Goal: Task Accomplishment & Management: Manage account settings

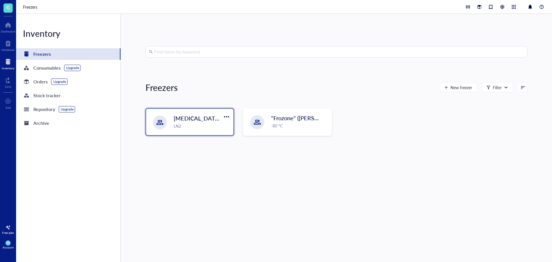
click at [185, 120] on span "[MEDICAL_DATA] Storage ([PERSON_NAME]/[PERSON_NAME])" at bounding box center [257, 118] width 166 height 8
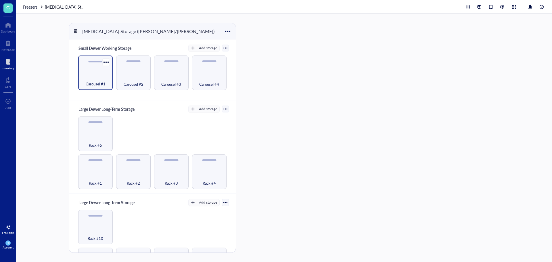
click at [95, 74] on div "Carousel #1" at bounding box center [95, 80] width 29 height 13
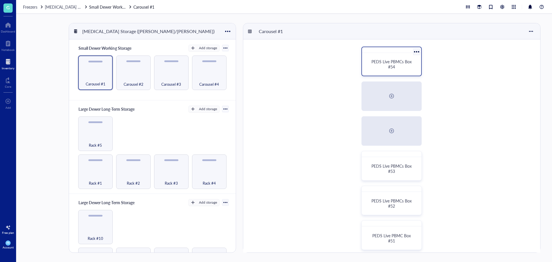
click at [380, 67] on div "PEDS Live PBMCs Box #54" at bounding box center [391, 64] width 45 height 10
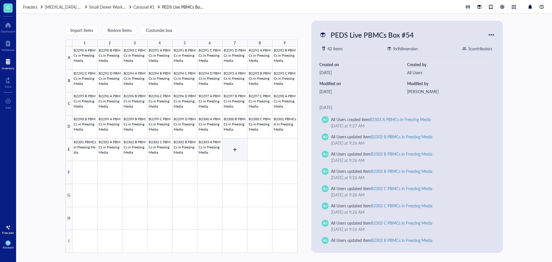
click at [239, 150] on div at bounding box center [184, 150] width 225 height 206
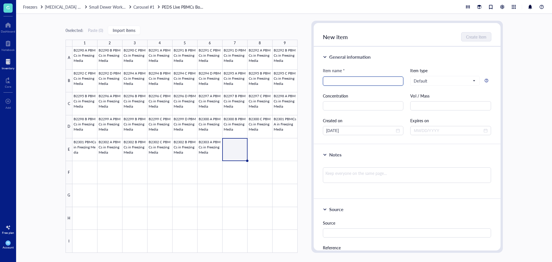
click at [354, 80] on input "search" at bounding box center [363, 81] width 74 height 9
type input "B2304A"
click at [209, 148] on div at bounding box center [184, 150] width 225 height 206
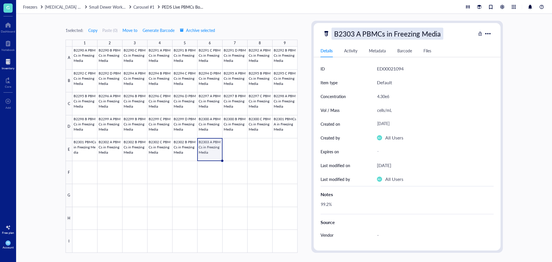
click at [441, 33] on div "B2303 A PBMCs in Freezing Media" at bounding box center [388, 34] width 112 height 12
drag, startPoint x: 445, startPoint y: 34, endPoint x: 282, endPoint y: 36, distance: 163.6
click at [282, 36] on div "1 selected: Copy Paste ( 0 ) Move to Generate Barcode Archive selected 1 2 3 4 …" at bounding box center [284, 138] width 536 height 248
click at [240, 154] on div at bounding box center [184, 150] width 225 height 206
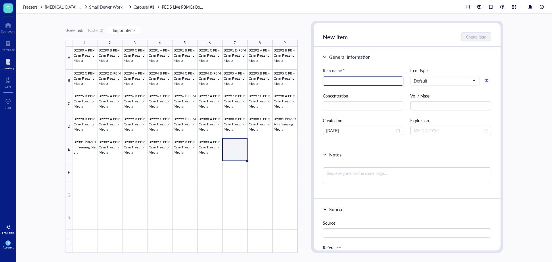
click at [339, 78] on input "search" at bounding box center [363, 81] width 74 height 9
paste input "B2303 A PBMCs in Freezing Media"
drag, startPoint x: 343, startPoint y: 81, endPoint x: 336, endPoint y: 81, distance: 7.8
click at [336, 81] on input "B2303 A PBMCs in Freezing Media" at bounding box center [363, 81] width 74 height 9
drag, startPoint x: 392, startPoint y: 83, endPoint x: 215, endPoint y: 83, distance: 177.4
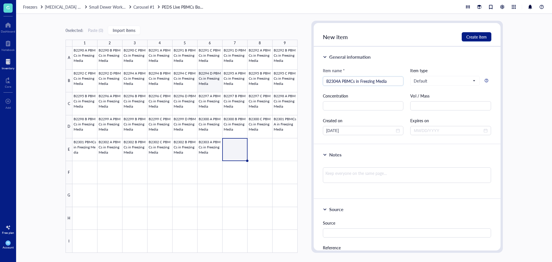
click at [215, 83] on div "0 selected: Paste ( 0 ) Import items 1 2 3 4 5 6 7 8 9 A B C D E F G H I B2290 …" at bounding box center [284, 138] width 536 height 248
type input "B2304A PBMCs in Freezing Media"
click at [340, 106] on input "text" at bounding box center [363, 105] width 81 height 9
click at [340, 104] on input "text" at bounding box center [363, 105] width 81 height 9
type input "2.43E6"
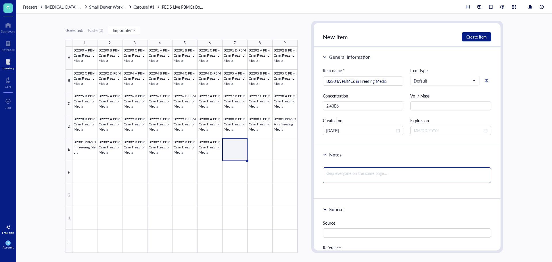
click at [356, 173] on textarea at bounding box center [407, 175] width 169 height 16
click at [486, 38] on span "Create item" at bounding box center [476, 37] width 20 height 5
click at [219, 147] on div at bounding box center [184, 150] width 225 height 206
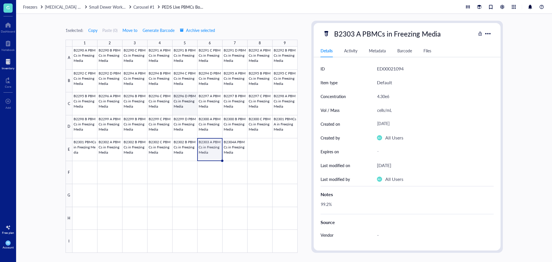
click at [179, 102] on div at bounding box center [184, 150] width 225 height 206
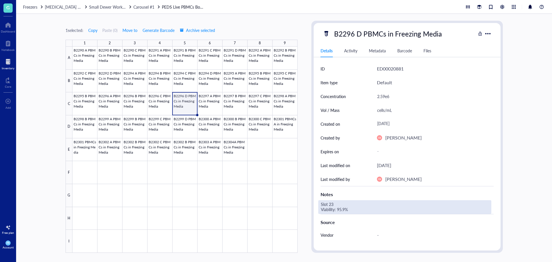
click at [343, 206] on div "Slot 23 Viability: 95.9%" at bounding box center [404, 207] width 173 height 14
drag, startPoint x: 351, startPoint y: 210, endPoint x: 313, endPoint y: 203, distance: 38.3
click at [314, 203] on div "ID ED00020881 Item type Default Concentration 2.59e6 Vol / Mass cells/mL Create…" at bounding box center [407, 186] width 187 height 249
click at [228, 146] on div at bounding box center [184, 150] width 225 height 206
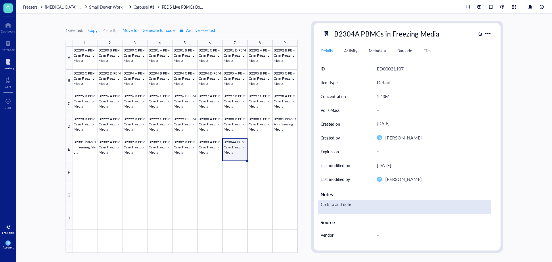
click at [331, 204] on div "Click to add note" at bounding box center [404, 207] width 173 height 14
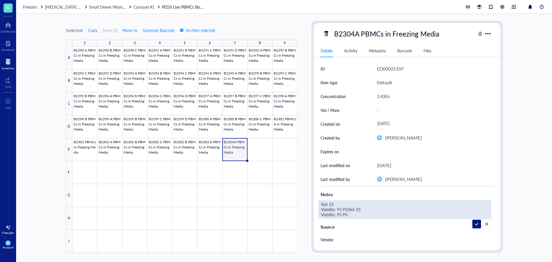
drag, startPoint x: 351, startPoint y: 213, endPoint x: 348, endPoint y: 208, distance: 5.6
click at [348, 208] on textarea "Slot 23 Viability: 95.9%Slot 23 Viability: 95.9%" at bounding box center [390, 209] width 143 height 18
type textarea "Slot 23 Viability: 95.9%"
click at [208, 150] on div at bounding box center [184, 150] width 225 height 206
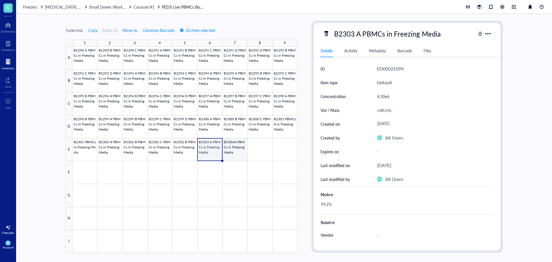
click at [229, 150] on div at bounding box center [184, 150] width 225 height 206
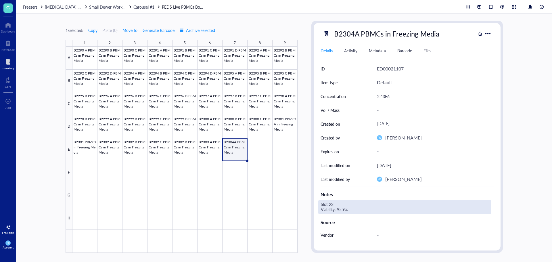
click at [333, 202] on div "Slot 23 Viability: 95.9%" at bounding box center [404, 207] width 173 height 14
drag, startPoint x: 334, startPoint y: 203, endPoint x: 328, endPoint y: 203, distance: 5.8
click at [328, 203] on textarea "Slot 23 Viability: 95.9%" at bounding box center [362, 207] width 87 height 13
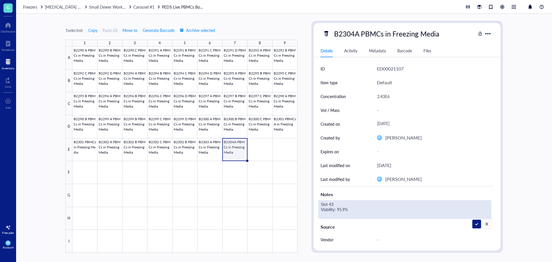
drag, startPoint x: 346, startPoint y: 211, endPoint x: 339, endPoint y: 211, distance: 6.9
click at [339, 211] on textarea "Slot 43 Viability: 95.9%" at bounding box center [362, 209] width 87 height 18
type textarea "Slot 43 Viability: 89.7%"
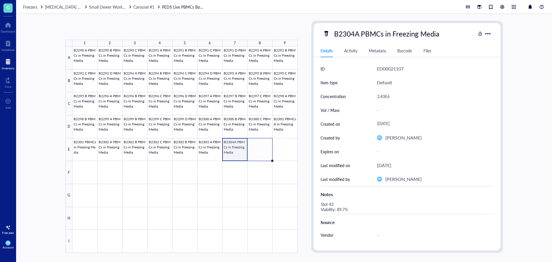
drag, startPoint x: 247, startPoint y: 162, endPoint x: 259, endPoint y: 162, distance: 12.4
click at [0, 0] on div "B2290 A PBMCs in Freezing Media B2290 B PBMCs in Freezing Media B2290 C PBMCs i…" at bounding box center [0, 0] width 0 height 0
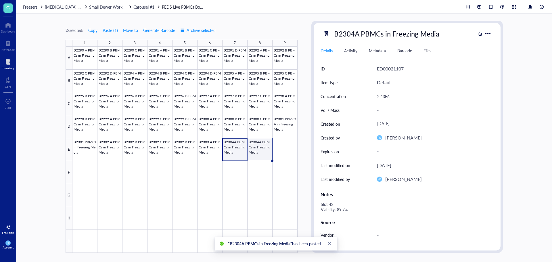
click at [264, 153] on div at bounding box center [184, 150] width 225 height 206
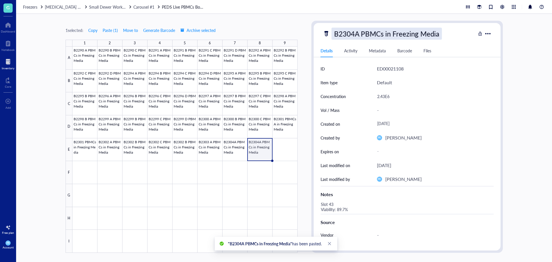
click at [363, 34] on div "B2304A PBMCs in Freezing Media" at bounding box center [387, 34] width 110 height 12
drag, startPoint x: 360, startPoint y: 34, endPoint x: 356, endPoint y: 35, distance: 4.6
click at [356, 35] on input "B2304A PBMCs in Freezing Media" at bounding box center [396, 34] width 129 height 12
type input "B2304B PBMCs in Freezing Media"
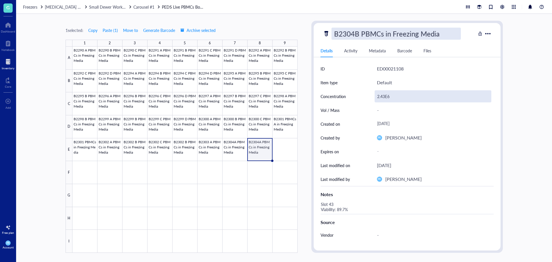
click at [383, 95] on div "2.43E6" at bounding box center [433, 96] width 117 height 12
click at [383, 96] on div "2.43E6" at bounding box center [433, 96] width 117 height 12
click at [381, 97] on input "2.43E6" at bounding box center [433, 97] width 116 height 12
type input "2.90E6"
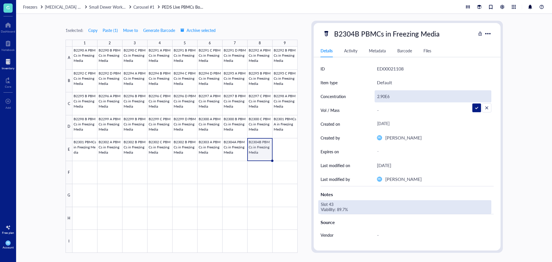
click at [333, 204] on div "Slot 43 Viability: 89.7%" at bounding box center [404, 207] width 173 height 14
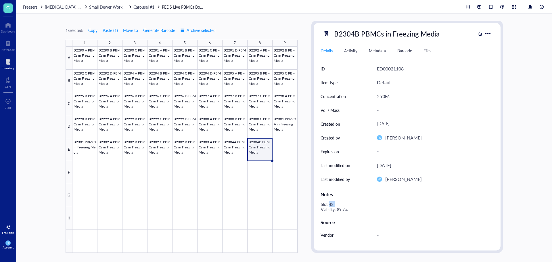
click at [331, 205] on div "Slot 43 Viability: 89.7%" at bounding box center [404, 207] width 173 height 14
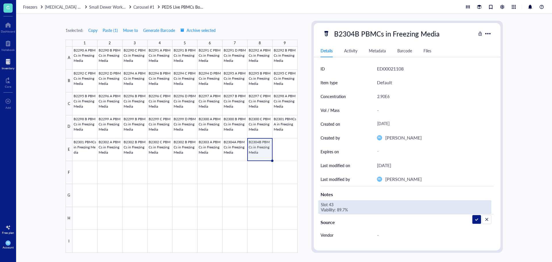
click at [331, 205] on textarea "Slot 43 Viability: 89.7%" at bounding box center [362, 207] width 87 height 13
drag, startPoint x: 346, startPoint y: 210, endPoint x: 339, endPoint y: 210, distance: 6.9
click at [339, 210] on textarea "Slot 44 Viability: 89.7%" at bounding box center [362, 207] width 87 height 13
type textarea "Slot 44 Viability: 91.0%"
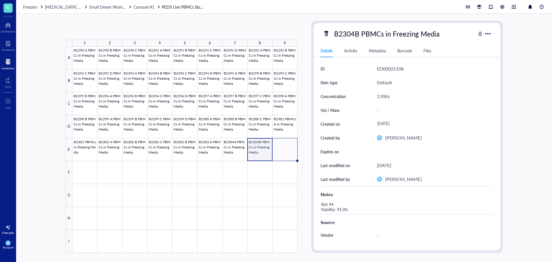
drag, startPoint x: 272, startPoint y: 160, endPoint x: 281, endPoint y: 160, distance: 9.2
click at [0, 0] on div "B2290 A PBMCs in Freezing Media B2290 B PBMCs in Freezing Media B2290 C PBMCs i…" at bounding box center [0, 0] width 0 height 0
click at [282, 152] on div at bounding box center [184, 150] width 225 height 206
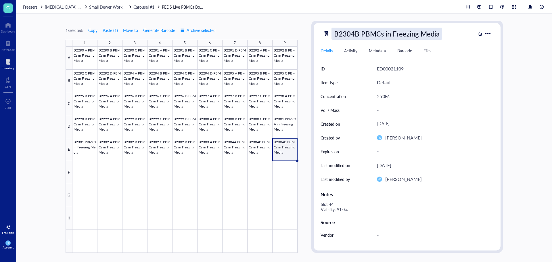
click at [357, 33] on div "B2304B PBMCs in Freezing Media" at bounding box center [387, 34] width 111 height 12
drag, startPoint x: 359, startPoint y: 34, endPoint x: 352, endPoint y: 34, distance: 6.9
click at [352, 34] on input "B2304B PBMCs in Freezing Media" at bounding box center [396, 34] width 129 height 12
type input "B2305A PBMCs in Freezing Media"
click at [277, 174] on div at bounding box center [184, 150] width 225 height 206
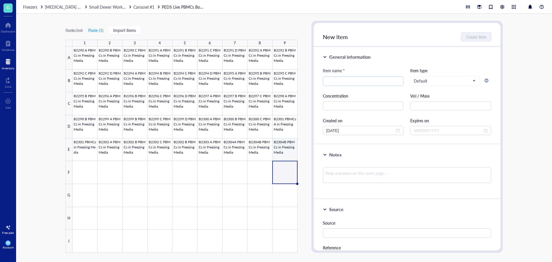
click at [281, 153] on div at bounding box center [184, 150] width 225 height 206
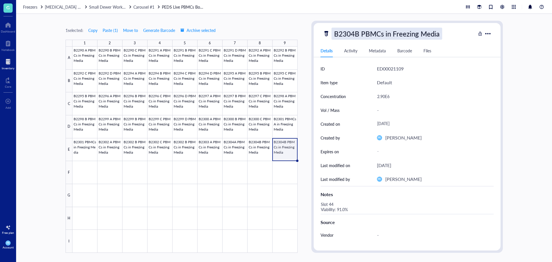
click at [352, 31] on div "B2304B PBMCs in Freezing Media" at bounding box center [387, 34] width 111 height 12
drag, startPoint x: 352, startPoint y: 31, endPoint x: 352, endPoint y: 34, distance: 2.9
click at [352, 34] on input "B2304B PBMCs in Freezing Media" at bounding box center [396, 34] width 129 height 12
type input "B2305A PBMCs in Freezing Media"
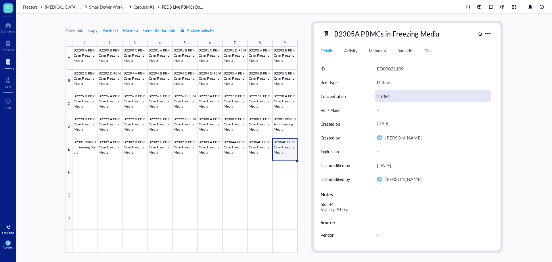
click at [386, 95] on div "2.90E6" at bounding box center [433, 96] width 117 height 12
drag, startPoint x: 384, startPoint y: 97, endPoint x: 380, endPoint y: 96, distance: 4.0
click at [380, 96] on div "2.90E6" at bounding box center [433, 96] width 117 height 12
click at [382, 96] on input "2.90E6" at bounding box center [433, 97] width 116 height 12
drag, startPoint x: 384, startPoint y: 96, endPoint x: 377, endPoint y: 96, distance: 7.8
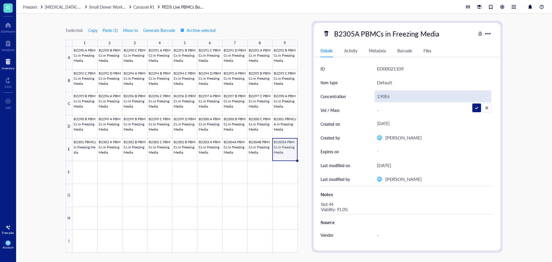
click at [377, 96] on input "2.90E6" at bounding box center [433, 97] width 116 height 12
type input "7.16E6"
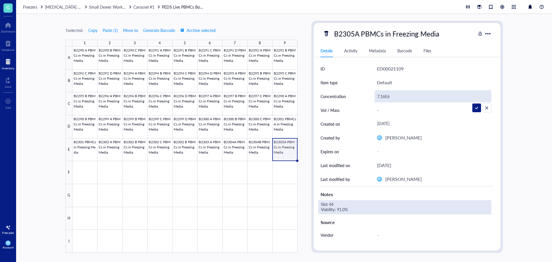
click at [333, 203] on div "Slot 44 Viability: 91.0%" at bounding box center [404, 207] width 173 height 14
click at [333, 204] on div "Slot 44 Viability: 91.0%" at bounding box center [404, 207] width 173 height 14
click at [331, 204] on textarea "Slot 44 Viability: 91.0%" at bounding box center [362, 207] width 87 height 13
drag, startPoint x: 345, startPoint y: 212, endPoint x: 337, endPoint y: 212, distance: 8.3
click at [337, 212] on textarea "Slot 45 Viability: 91.0%" at bounding box center [362, 207] width 87 height 13
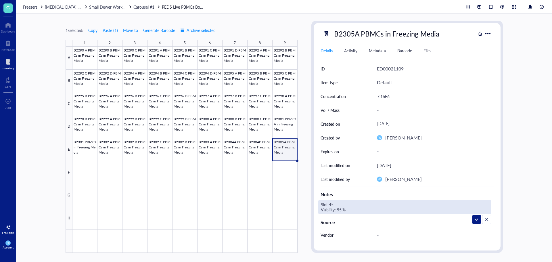
type textarea "Slot 45 Viability: 95.7%"
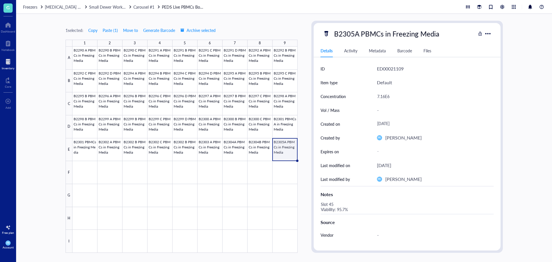
click at [338, 199] on div "Notes" at bounding box center [407, 193] width 173 height 14
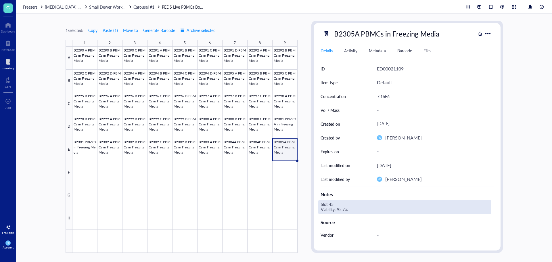
click at [334, 204] on div "Slot 45 Viability: 95.7%" at bounding box center [404, 207] width 173 height 14
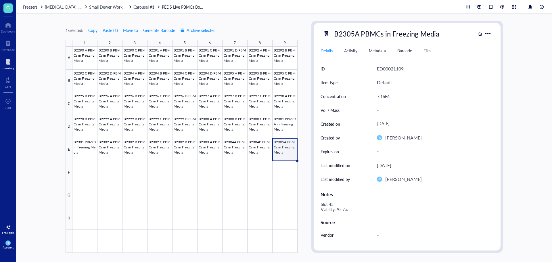
click at [334, 199] on div "Notes" at bounding box center [407, 193] width 173 height 14
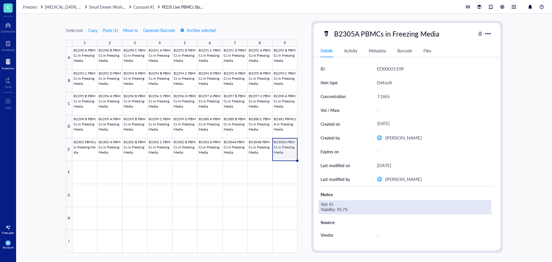
click at [332, 203] on div "Slot 45 Viability: 95.7%" at bounding box center [404, 207] width 173 height 14
click at [332, 203] on textarea "Slot 45 Viability: 95.7%" at bounding box center [362, 207] width 87 height 13
click at [320, 206] on textarea "Slot 45 Viability: 95.7%" at bounding box center [362, 207] width 87 height 13
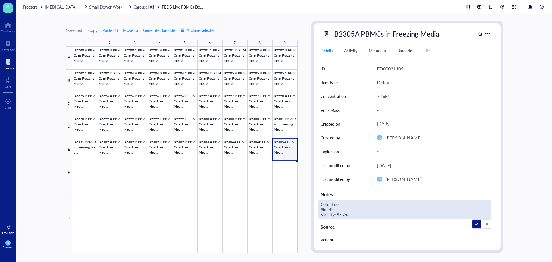
type textarea "Cord Blood Slot 45 Viability: 95.7%"
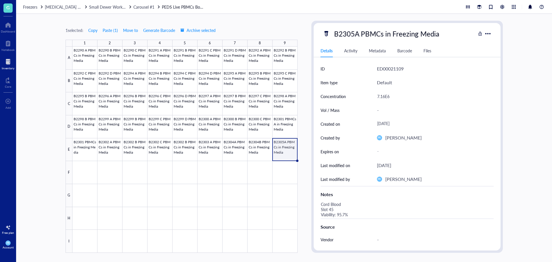
click at [288, 146] on div at bounding box center [184, 150] width 225 height 206
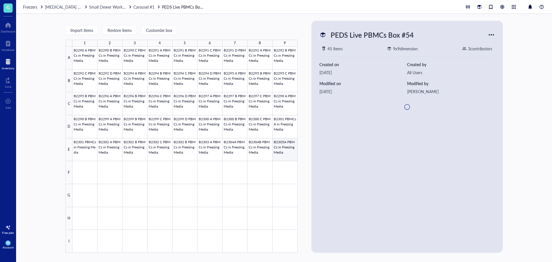
click at [287, 148] on div at bounding box center [184, 150] width 225 height 206
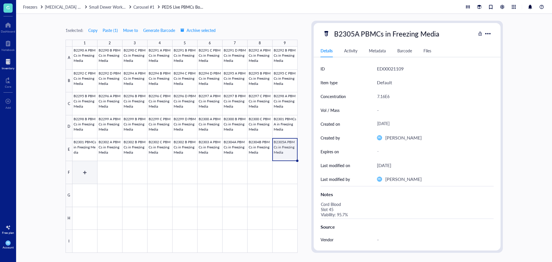
click at [82, 164] on div at bounding box center [184, 150] width 225 height 206
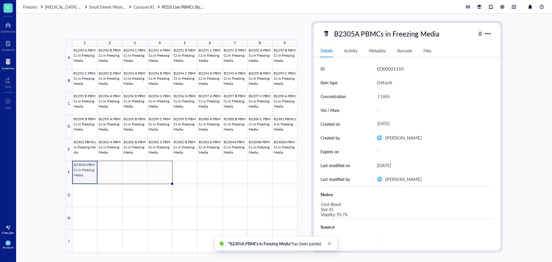
drag, startPoint x: 98, startPoint y: 184, endPoint x: 168, endPoint y: 187, distance: 69.9
click at [0, 0] on div "B2290 A PBMCs in Freezing Media B2290 B PBMCs in Freezing Media B2290 C PBMCs i…" at bounding box center [0, 0] width 0 height 0
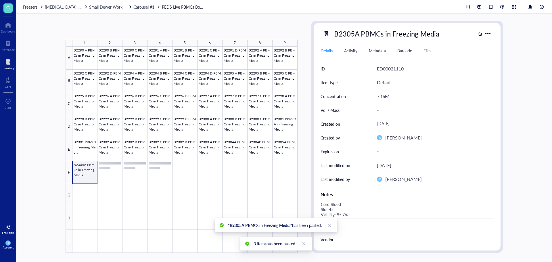
click at [85, 175] on div at bounding box center [184, 150] width 225 height 206
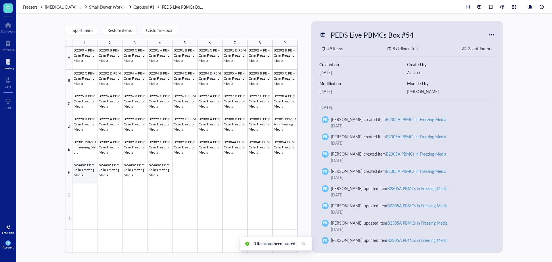
click at [78, 172] on div at bounding box center [184, 150] width 225 height 206
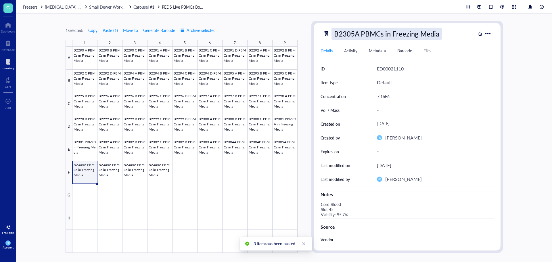
click at [362, 33] on div "B2305A PBMCs in Freezing Media" at bounding box center [387, 34] width 110 height 12
click at [356, 33] on input "B2305A PBMCs in Freezing Media" at bounding box center [396, 34] width 129 height 12
type input "B2305B PBMCs in Freezing Media"
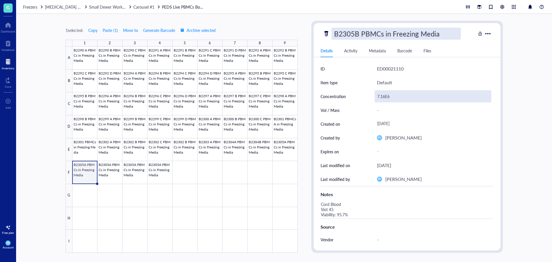
click at [386, 99] on div "7.16E6" at bounding box center [433, 96] width 117 height 12
click at [384, 97] on div "7.16E6" at bounding box center [433, 96] width 117 height 12
click at [381, 97] on input "7.16E6" at bounding box center [433, 97] width 116 height 12
type input "7.63E6"
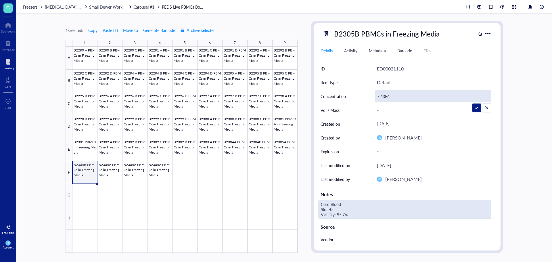
click at [330, 211] on div "Cord Blood Slot 45 Viability: 95.7%" at bounding box center [404, 209] width 173 height 18
click at [335, 210] on div "Cord Blood Slot 45 Viability: 95.7%" at bounding box center [404, 209] width 173 height 18
click at [334, 210] on textarea "Cord Blood Slot 45 Viability: 95.7%" at bounding box center [375, 209] width 113 height 18
drag, startPoint x: 344, startPoint y: 216, endPoint x: 340, endPoint y: 216, distance: 4.9
click at [340, 216] on textarea "Cord Blood Slot 46 Viability: 95.7%" at bounding box center [375, 209] width 113 height 18
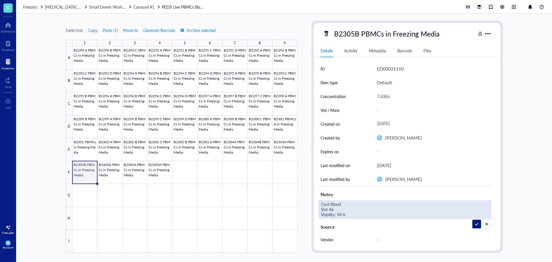
type textarea "Cord Blood Slot 46 Viability: 94.2%"
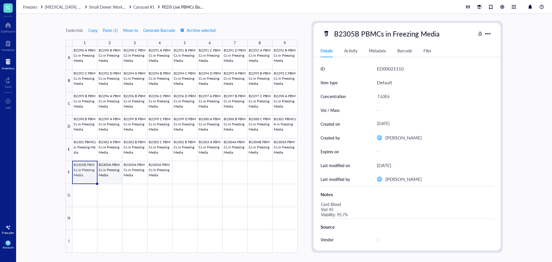
click at [115, 169] on div at bounding box center [184, 150] width 225 height 206
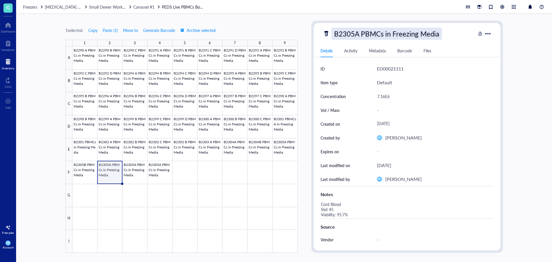
click at [359, 34] on div "B2305A PBMCs in Freezing Media" at bounding box center [387, 34] width 110 height 12
drag, startPoint x: 359, startPoint y: 34, endPoint x: 356, endPoint y: 34, distance: 3.2
click at [356, 34] on input "B2305A PBMCs in Freezing Media" at bounding box center [396, 34] width 129 height 12
type input "B2305C PBMCs in Freezing Media"
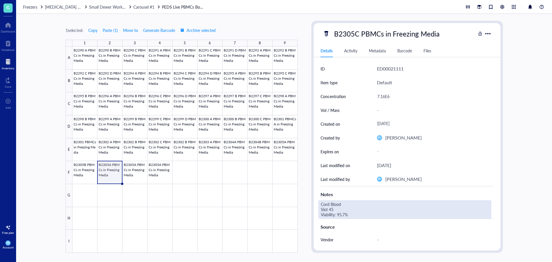
click at [343, 208] on div "Cord Blood Slot 45 Viability: 95.7%" at bounding box center [404, 209] width 173 height 18
drag, startPoint x: 343, startPoint y: 208, endPoint x: 332, endPoint y: 210, distance: 11.4
click at [334, 210] on div "Cord Blood Slot 45 Viability: 95.7%" at bounding box center [404, 209] width 173 height 18
click at [334, 210] on textarea "Cord Blood Slot 45 Viability: 95.7%" at bounding box center [375, 209] width 113 height 18
drag, startPoint x: 344, startPoint y: 215, endPoint x: 339, endPoint y: 215, distance: 5.2
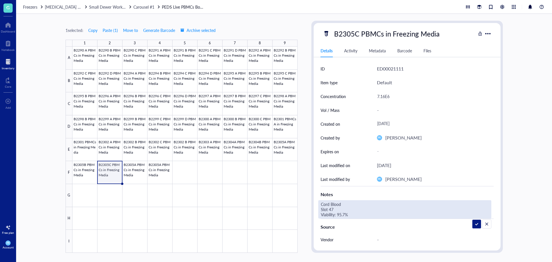
click at [339, 215] on textarea "Cord Blood Slot 47 Viability: 95.7%" at bounding box center [375, 209] width 113 height 18
type textarea "Cord Blood Slot 47 Viability: 93.6%"
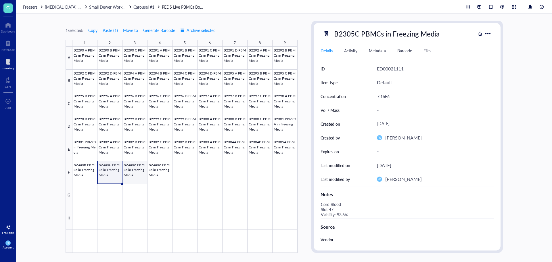
click at [132, 177] on div at bounding box center [184, 150] width 225 height 206
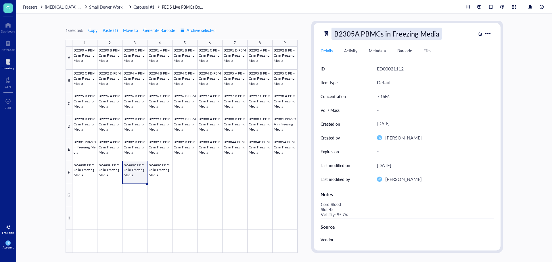
click at [361, 32] on div "B2305A PBMCs in Freezing Media" at bounding box center [387, 34] width 110 height 12
drag, startPoint x: 359, startPoint y: 34, endPoint x: 356, endPoint y: 34, distance: 3.2
click at [356, 34] on input "B2305A PBMCs in Freezing Media" at bounding box center [396, 34] width 129 height 12
type input "B2305D PBMCs in Freezing Media"
click at [383, 93] on div "7.16E6" at bounding box center [433, 96] width 117 height 12
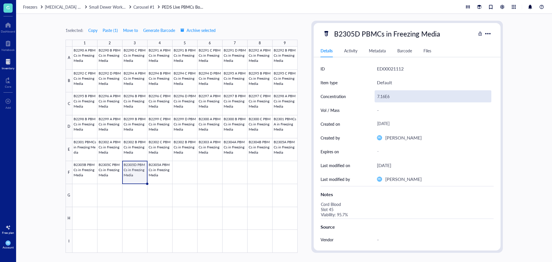
click at [384, 96] on div "7.16E6" at bounding box center [433, 96] width 117 height 12
click at [384, 97] on input "7.16E6" at bounding box center [433, 97] width 116 height 12
click at [385, 97] on input "7.16E6" at bounding box center [433, 97] width 116 height 12
type input "7.08E6"
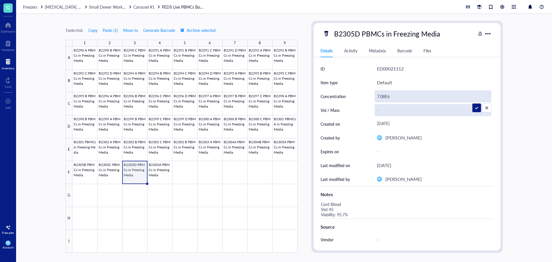
drag, startPoint x: 473, startPoint y: 109, endPoint x: 469, endPoint y: 114, distance: 6.5
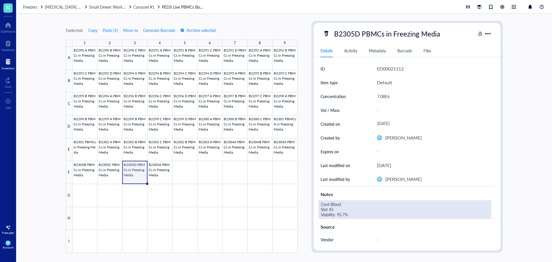
click at [340, 210] on div "Cord Blood Slot 45 Viability: 95.7%" at bounding box center [404, 209] width 173 height 18
click at [335, 210] on textarea "Cord Blood Slot 45 Viability: 95.7%" at bounding box center [375, 209] width 113 height 18
click at [344, 216] on textarea "Cord Blood Slot 48 Viability: 95.7%" at bounding box center [375, 209] width 113 height 18
drag, startPoint x: 345, startPoint y: 216, endPoint x: 339, endPoint y: 215, distance: 5.8
click at [339, 215] on textarea "Cord Blood Slot 48 Viability: 95.7%" at bounding box center [375, 209] width 113 height 18
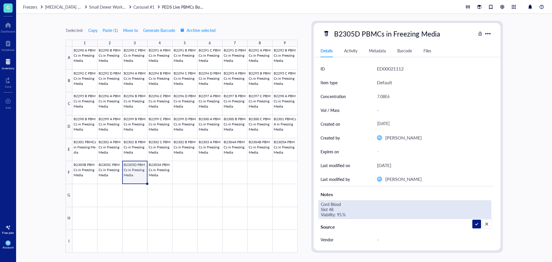
type textarea "Cord Blood Slot 48 Viability: 95.1%"
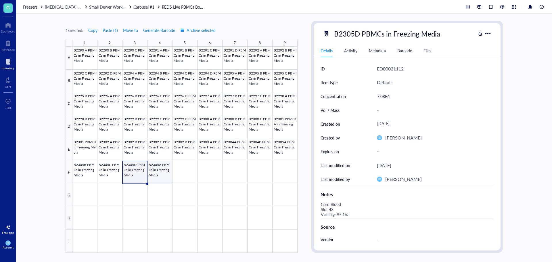
click at [161, 171] on div at bounding box center [184, 150] width 225 height 206
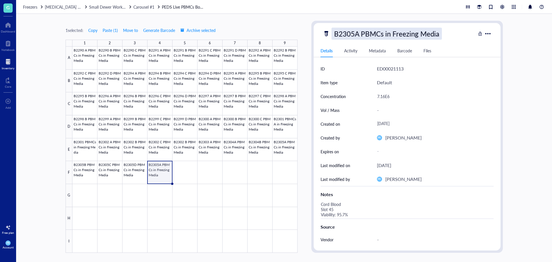
click at [359, 35] on div "B2305A PBMCs in Freezing Media" at bounding box center [387, 34] width 110 height 12
click at [356, 34] on input "B2305A PBMCs in Freezing Media" at bounding box center [396, 34] width 129 height 12
click at [359, 33] on input "B2305A PBMCs in Freezing Media" at bounding box center [396, 34] width 129 height 12
type input "B2305E PBMCs in Freezing Media"
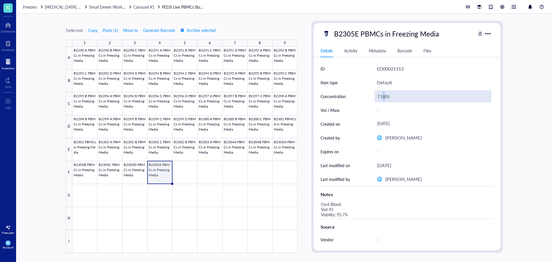
click at [384, 96] on div "7.16E6" at bounding box center [433, 96] width 117 height 12
click at [382, 96] on input "7.16E6" at bounding box center [433, 97] width 116 height 12
type input "7.37E6"
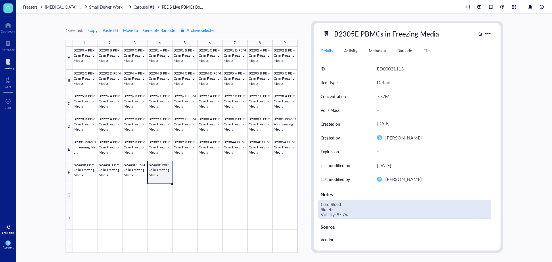
click at [333, 209] on div "Cord Blood Slot 45 Viability: 95.7%" at bounding box center [404, 209] width 173 height 18
click at [334, 209] on div "Cord Blood Slot 45 Viability: 95.7%" at bounding box center [404, 209] width 173 height 18
click at [333, 209] on textarea "Cord Blood Slot 45 Viability: 95.7%" at bounding box center [375, 209] width 113 height 18
drag, startPoint x: 344, startPoint y: 215, endPoint x: 339, endPoint y: 215, distance: 5.8
click at [339, 215] on textarea "Cord Blood Slot 49 Viability: 95.7%" at bounding box center [375, 209] width 113 height 18
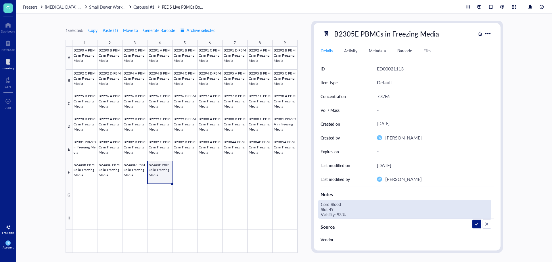
type textarea "Cord Blood Slot 49 Viability: 93.0%"
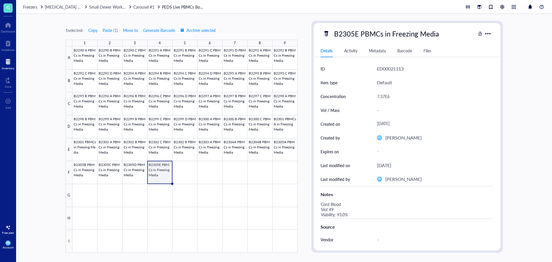
click at [36, 154] on div "1 selected: Copy Paste ( 1 ) Move to Generate Barcode Archive selected 1 2 3 4 …" at bounding box center [284, 138] width 536 height 248
click at [7, 62] on div at bounding box center [8, 61] width 13 height 9
